Goal: Task Accomplishment & Management: Use online tool/utility

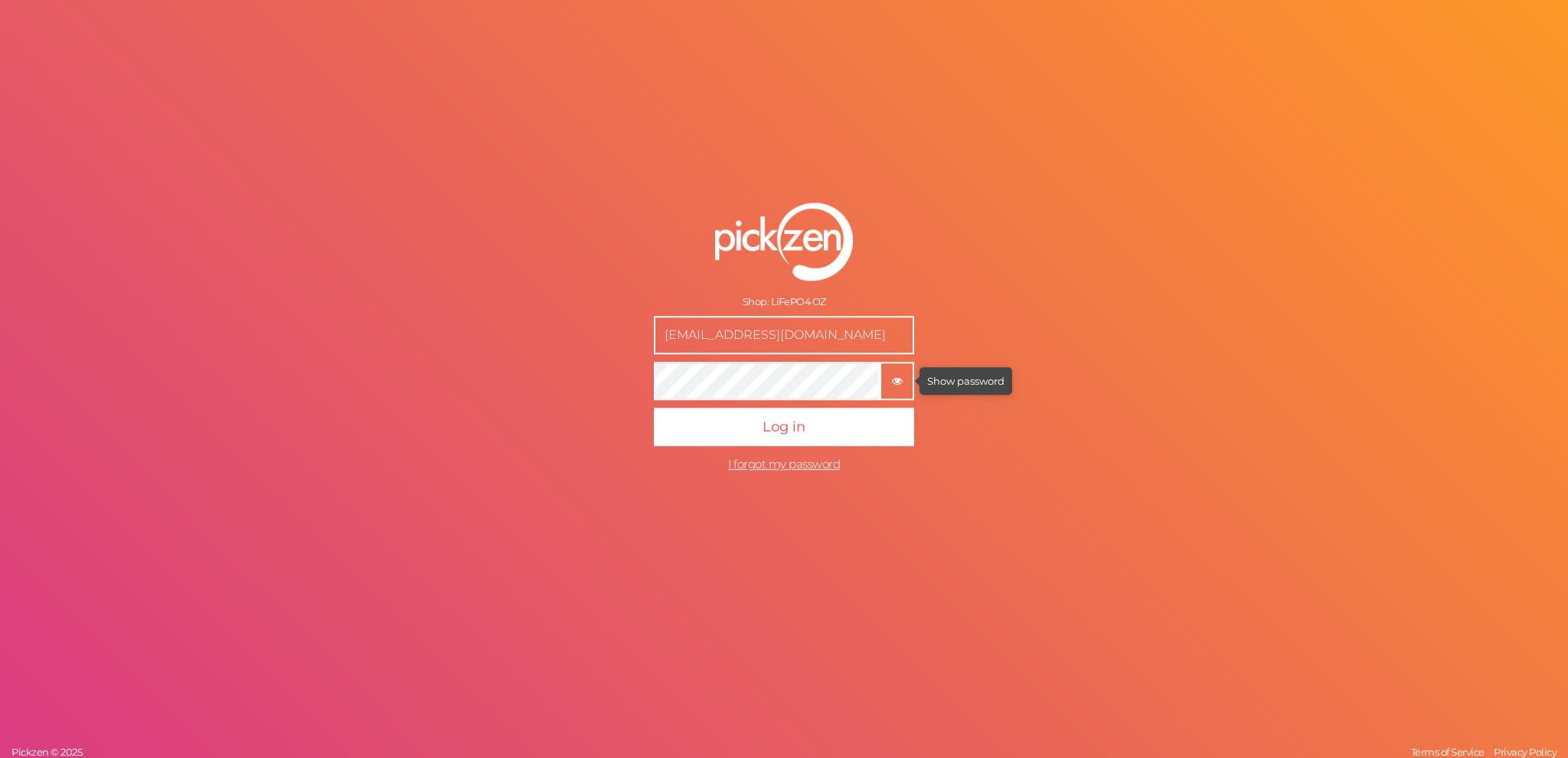
click at [888, 375] on tooltip "× Show password" at bounding box center [897, 380] width 31 height 11
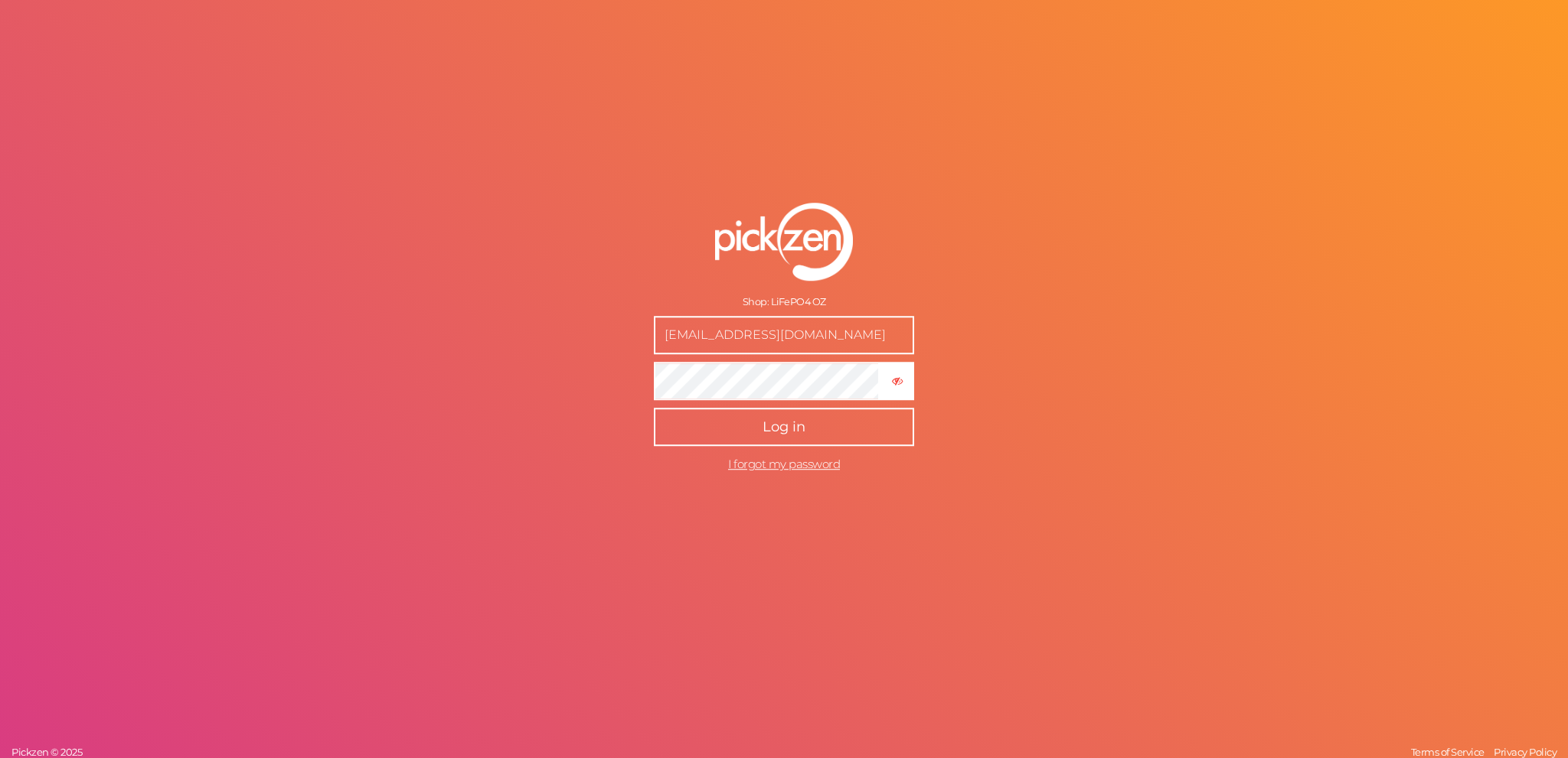
click at [829, 419] on button "Log in" at bounding box center [784, 427] width 261 height 38
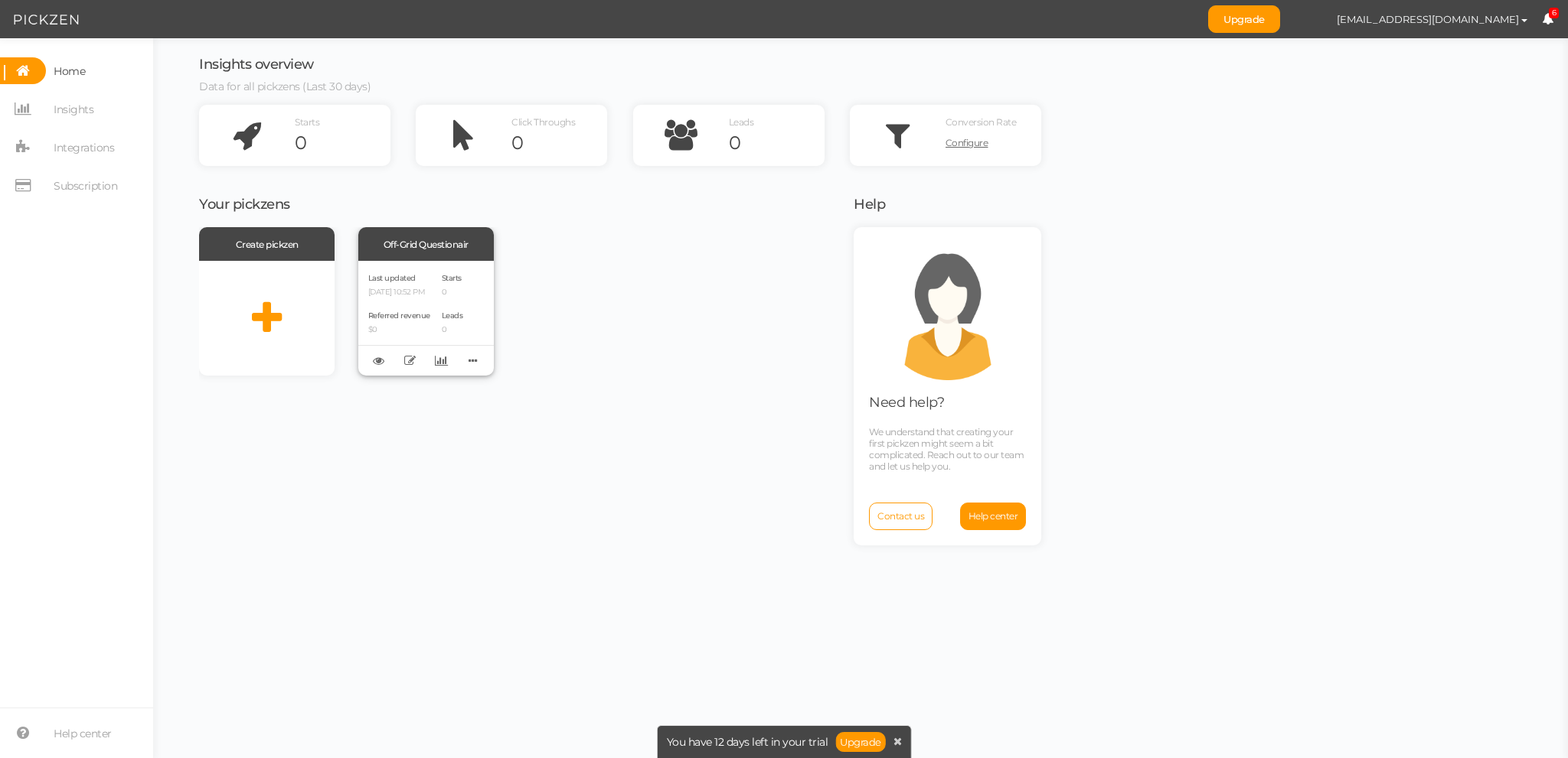
click at [416, 283] on div "Last updated [DATE] 10:52 PM" at bounding box center [400, 284] width 62 height 26
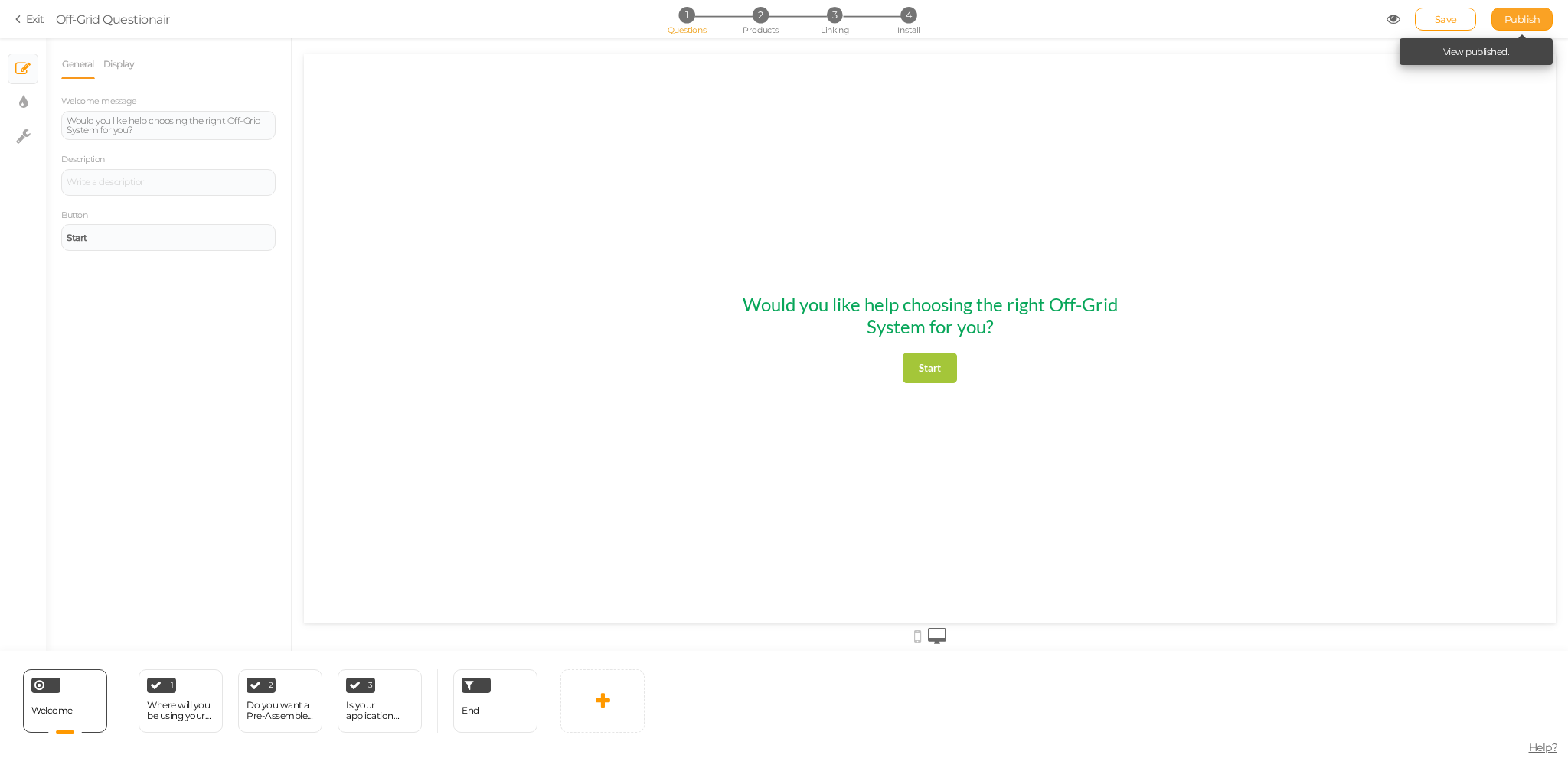
click at [1515, 16] on span "Publish" at bounding box center [1522, 18] width 36 height 12
click at [1523, 24] on span "Publish" at bounding box center [1522, 18] width 36 height 12
click at [1505, 50] on link "View published." at bounding box center [1476, 51] width 66 height 11
click at [26, 13] on link "Exit" at bounding box center [30, 18] width 29 height 15
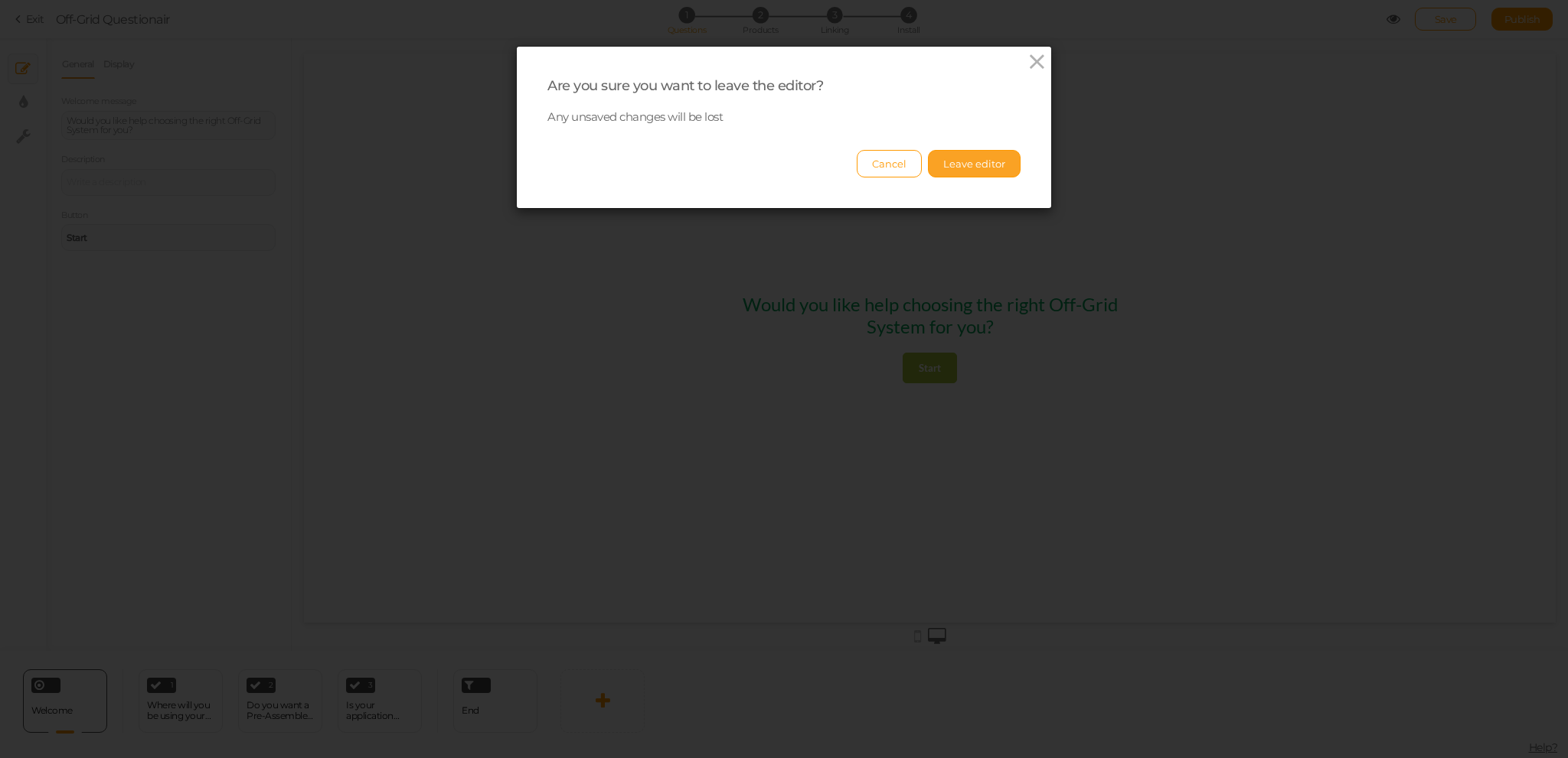
click at [987, 163] on button "Leave editor" at bounding box center [974, 164] width 93 height 27
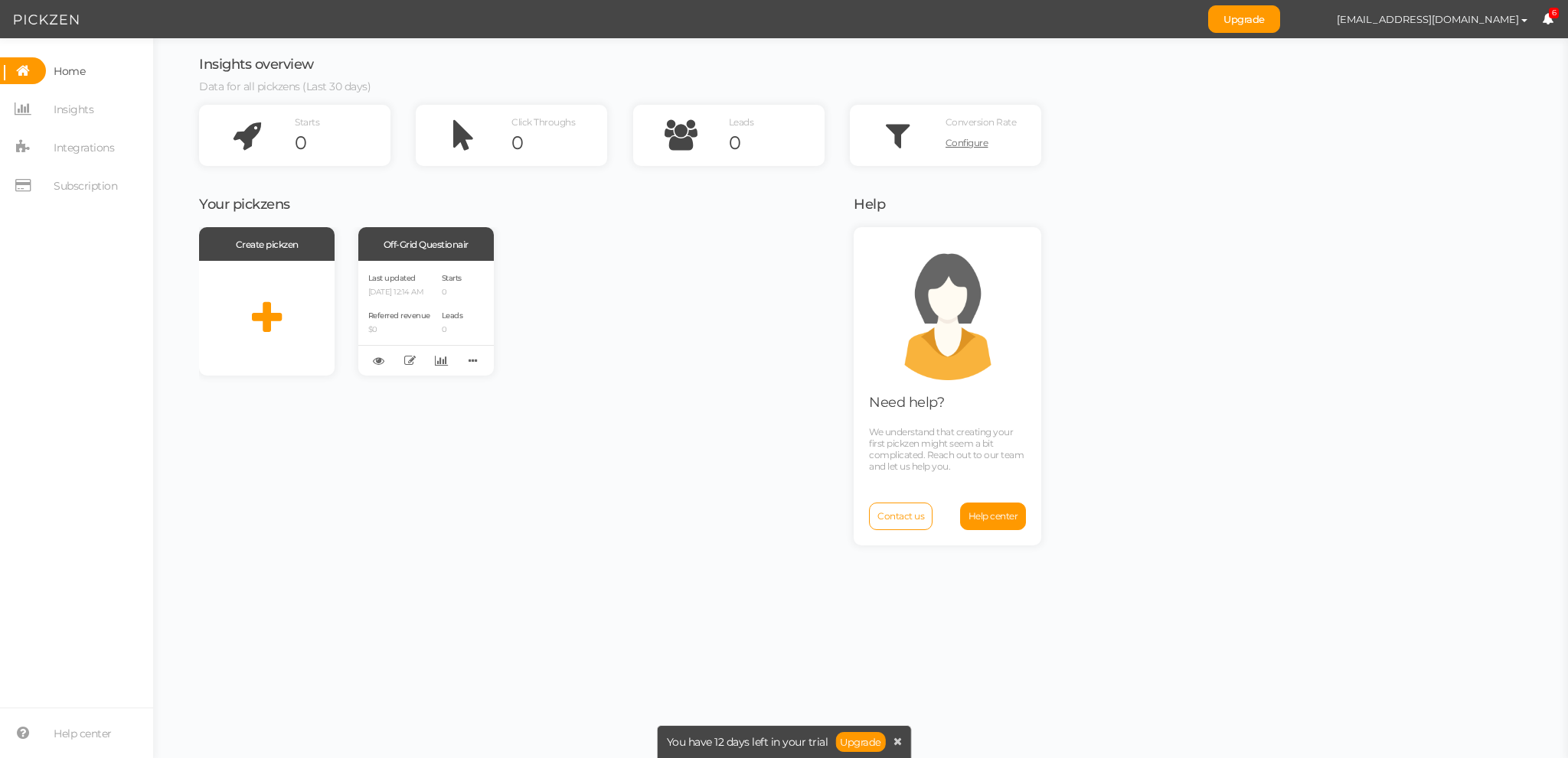
click at [1544, 14] on icon at bounding box center [1548, 18] width 11 height 11
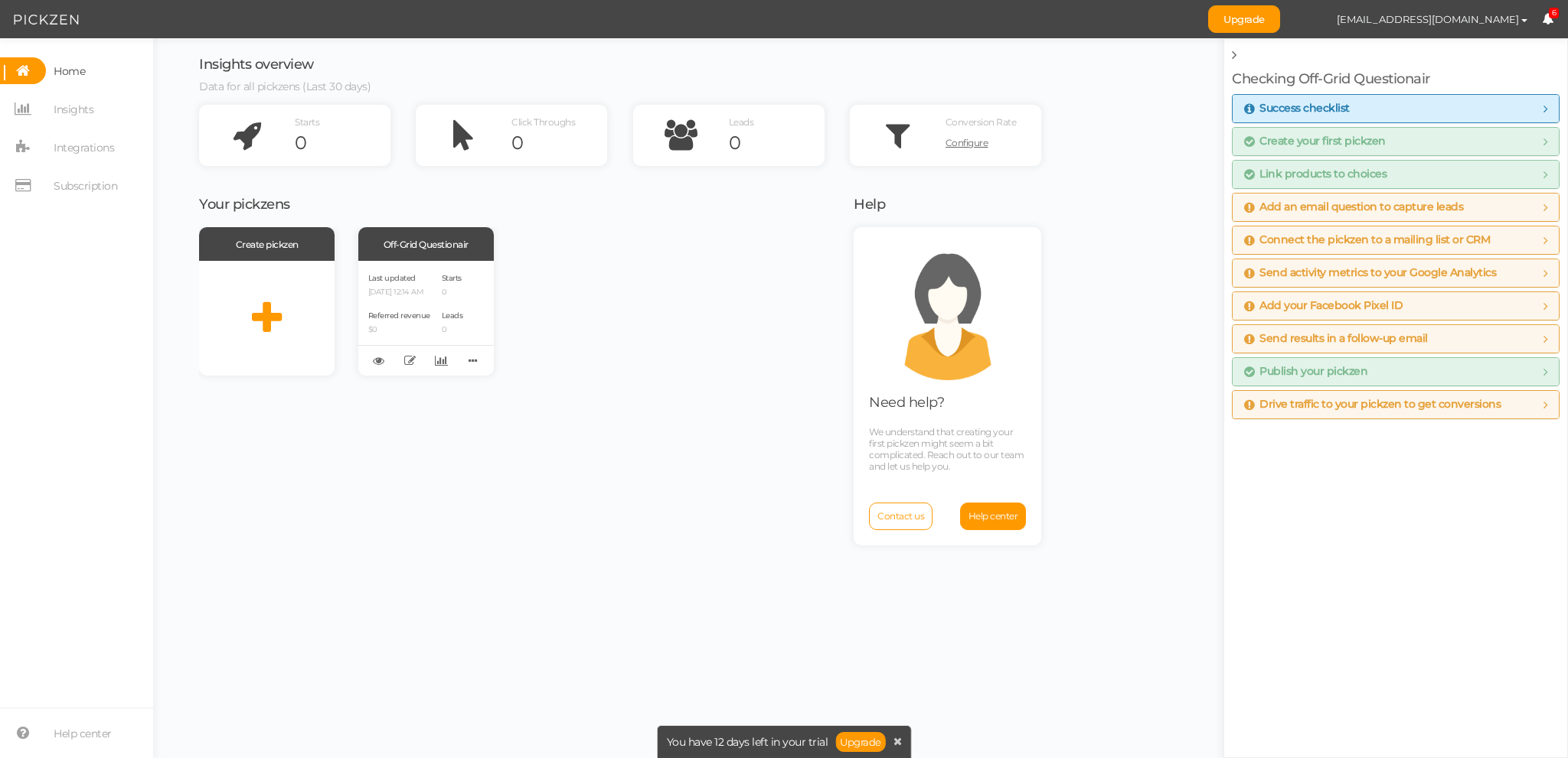
click at [1542, 14] on icon at bounding box center [1548, 18] width 11 height 11
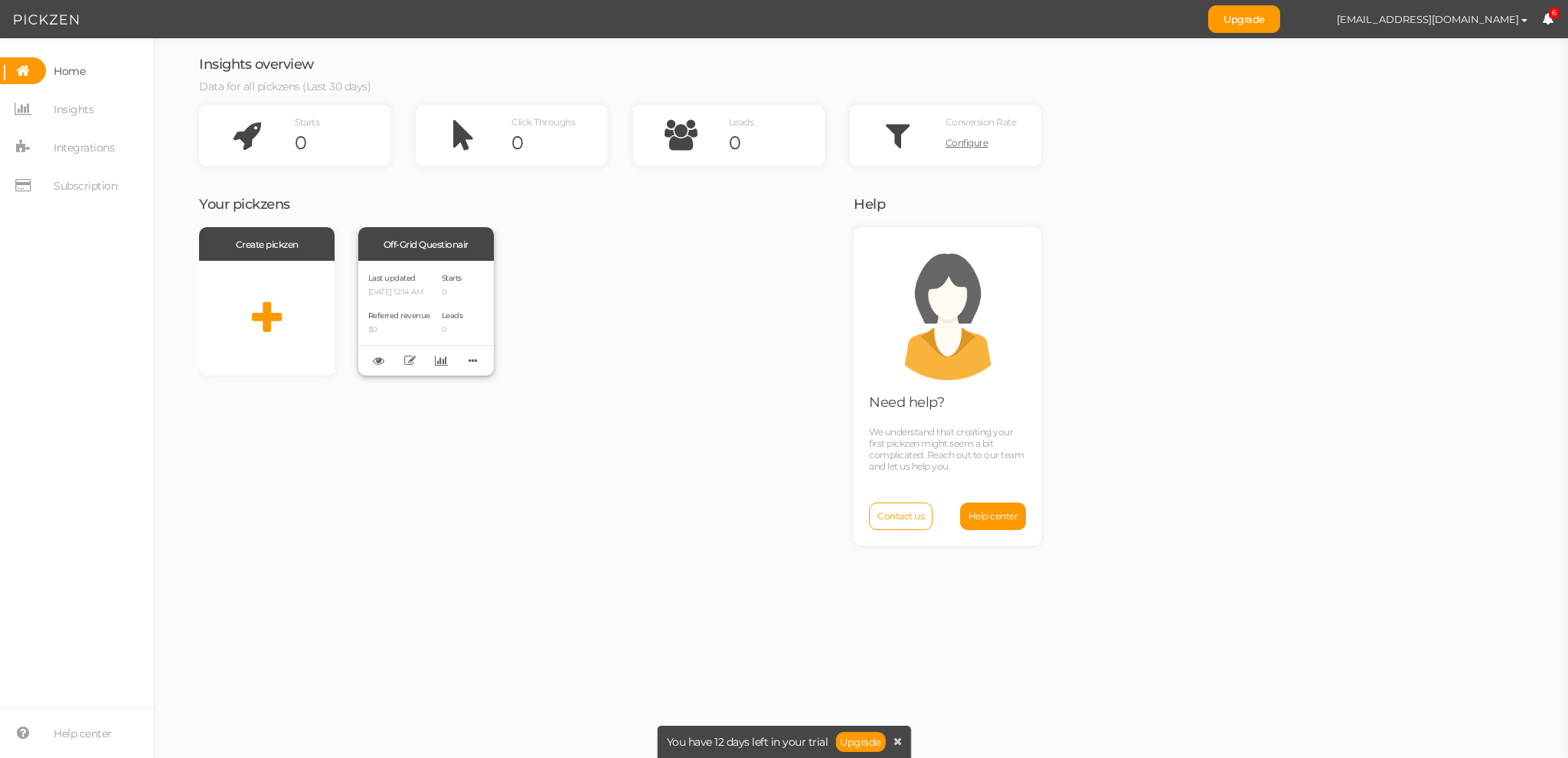
click at [428, 292] on p "[DATE] 12:14 AM" at bounding box center [400, 292] width 62 height 10
